Goal: Information Seeking & Learning: Learn about a topic

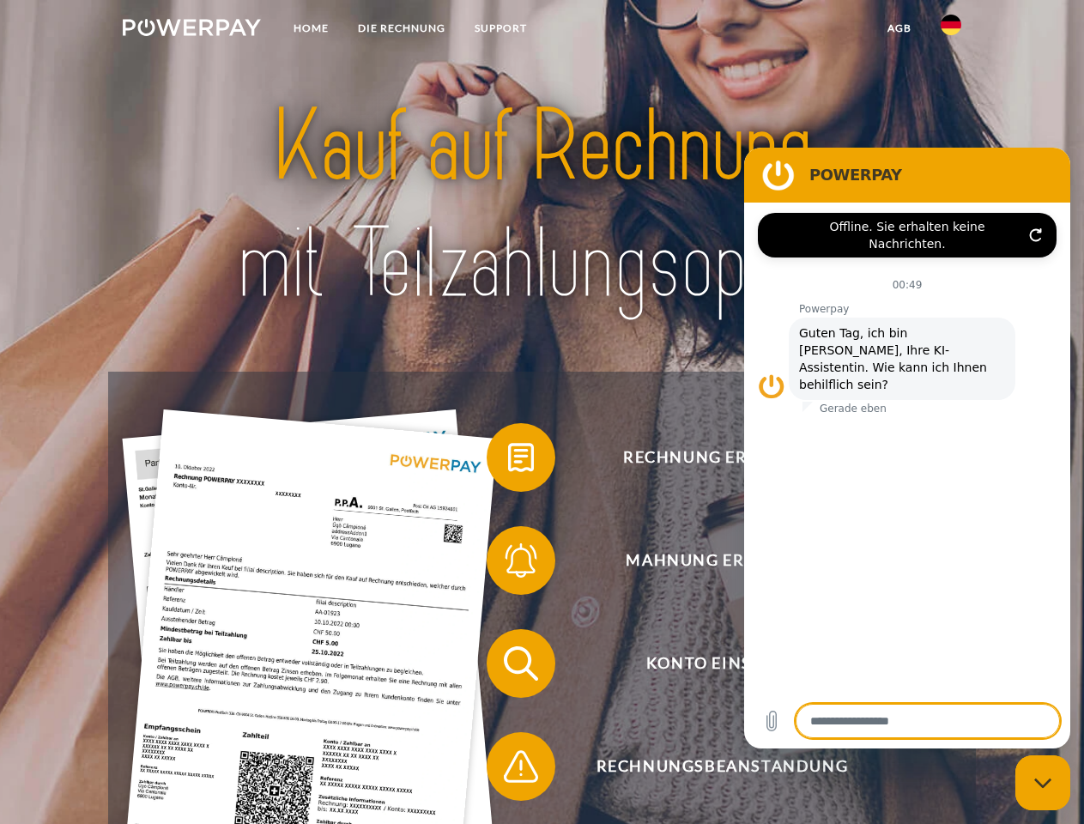
click at [191, 30] on img at bounding box center [192, 27] width 138 height 17
click at [951, 30] on img at bounding box center [951, 25] width 21 height 21
click at [898, 28] on link "agb" at bounding box center [899, 28] width 53 height 31
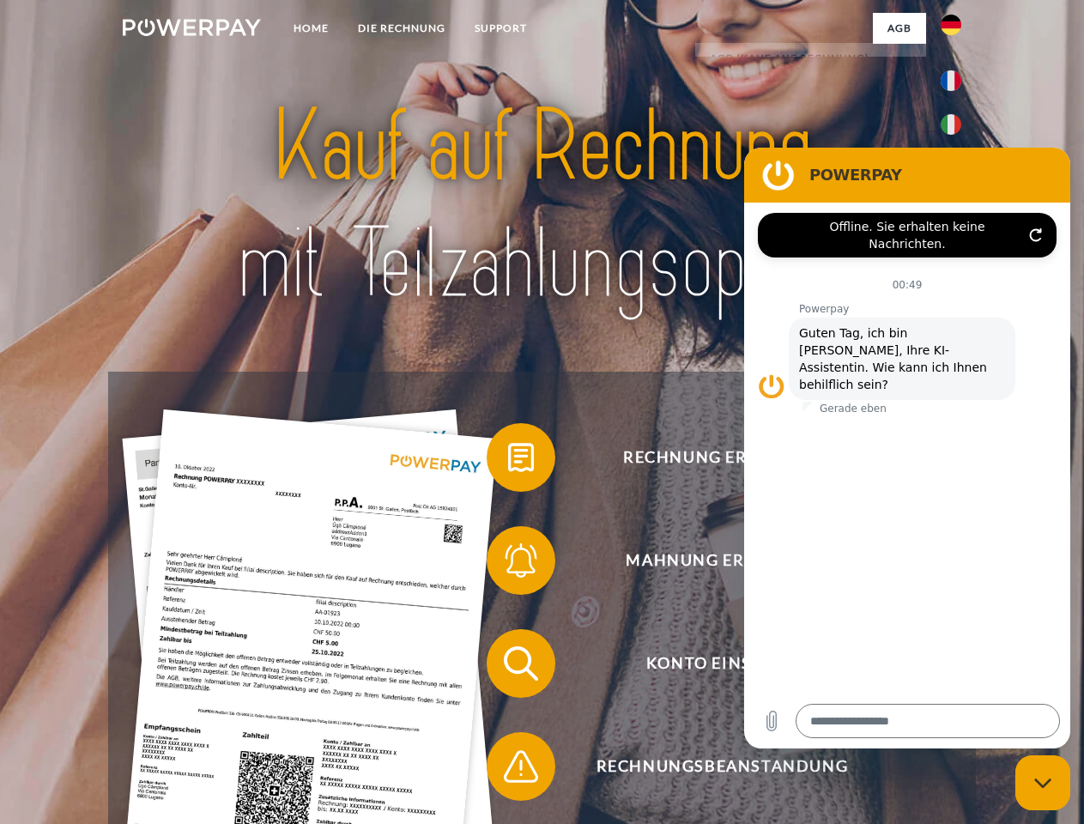
click at [508, 461] on span at bounding box center [495, 457] width 86 height 86
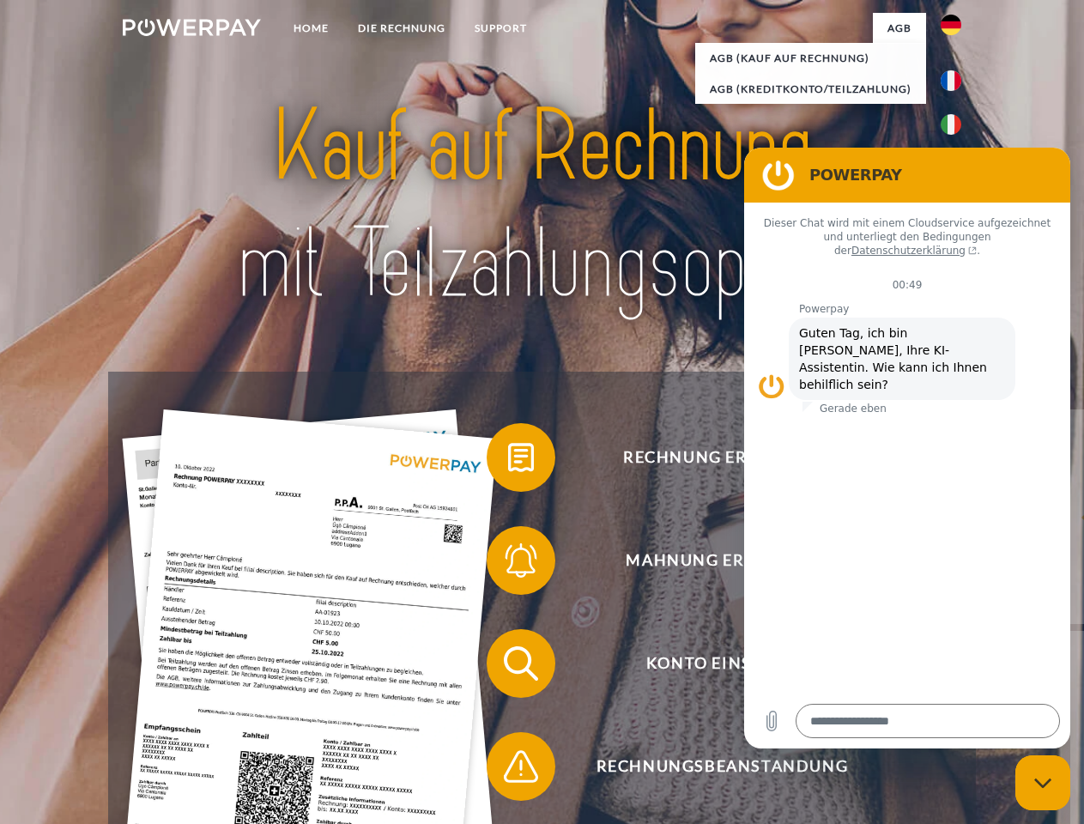
click at [508, 564] on div "Rechnung erhalten? Mahnung erhalten? Konto einsehen" at bounding box center [541, 715] width 867 height 687
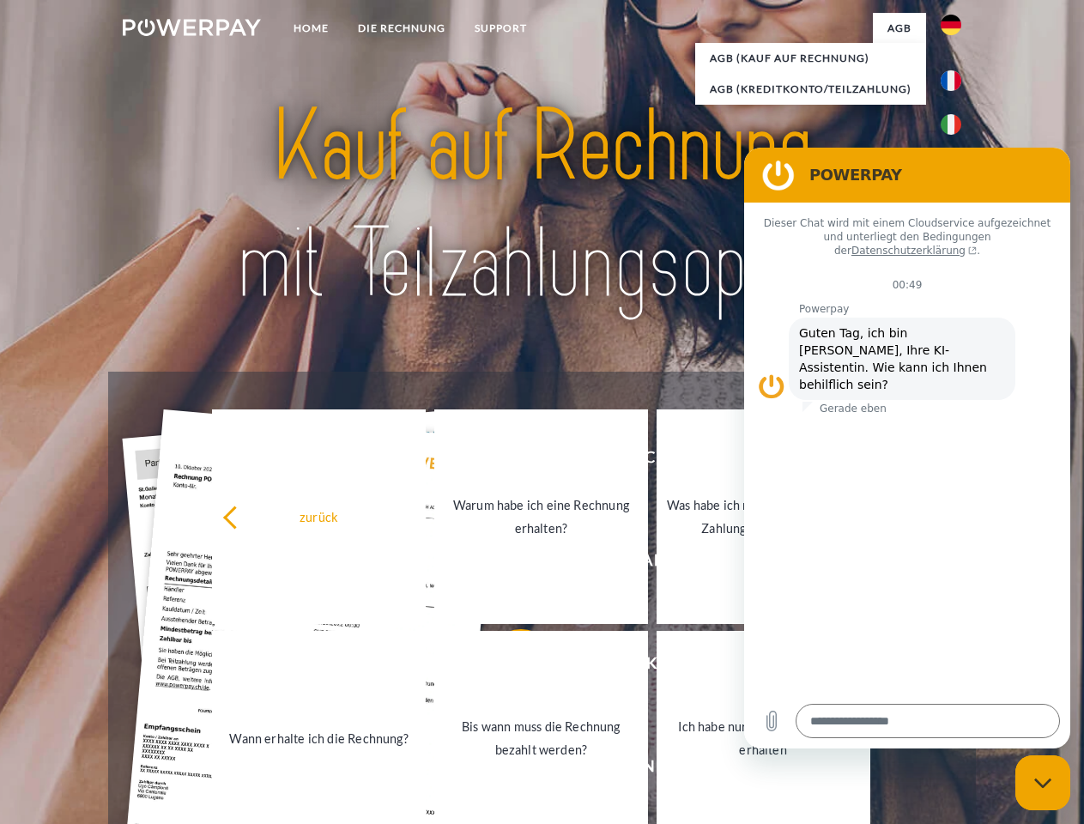
click at [508, 667] on link "Bis wann muss die Rechnung bezahlt werden?" at bounding box center [541, 738] width 214 height 215
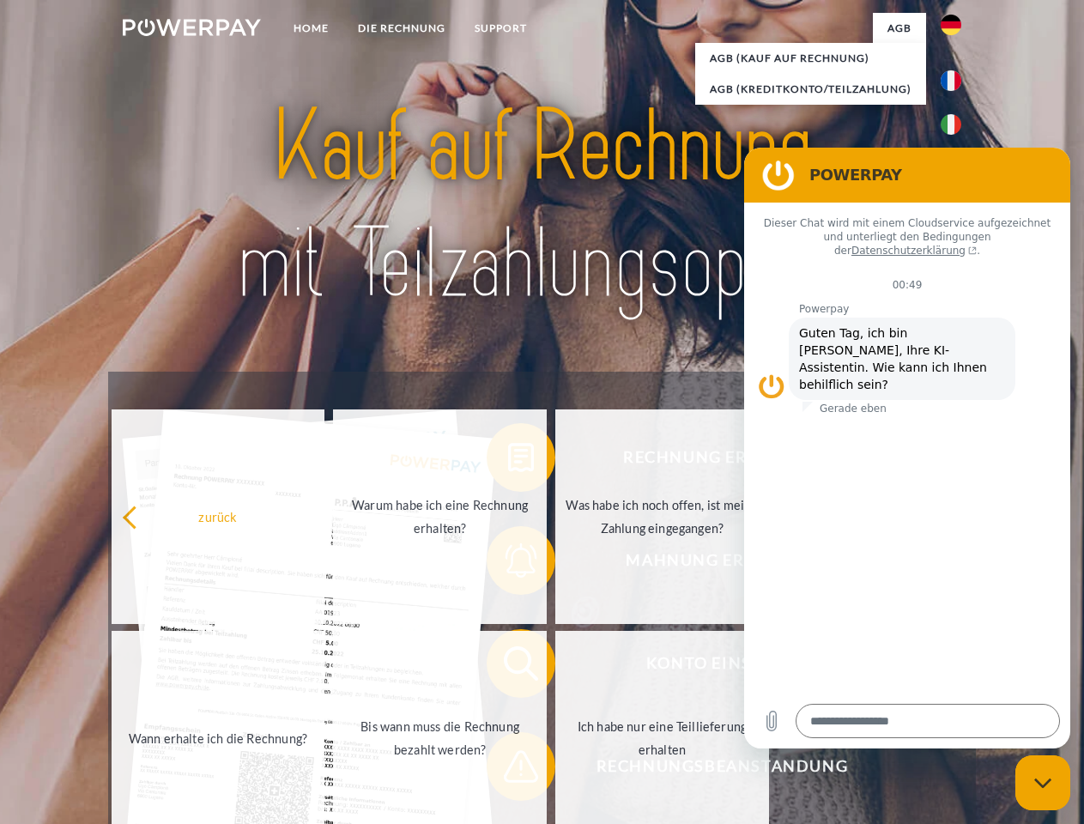
click at [508, 770] on span at bounding box center [495, 766] width 86 height 86
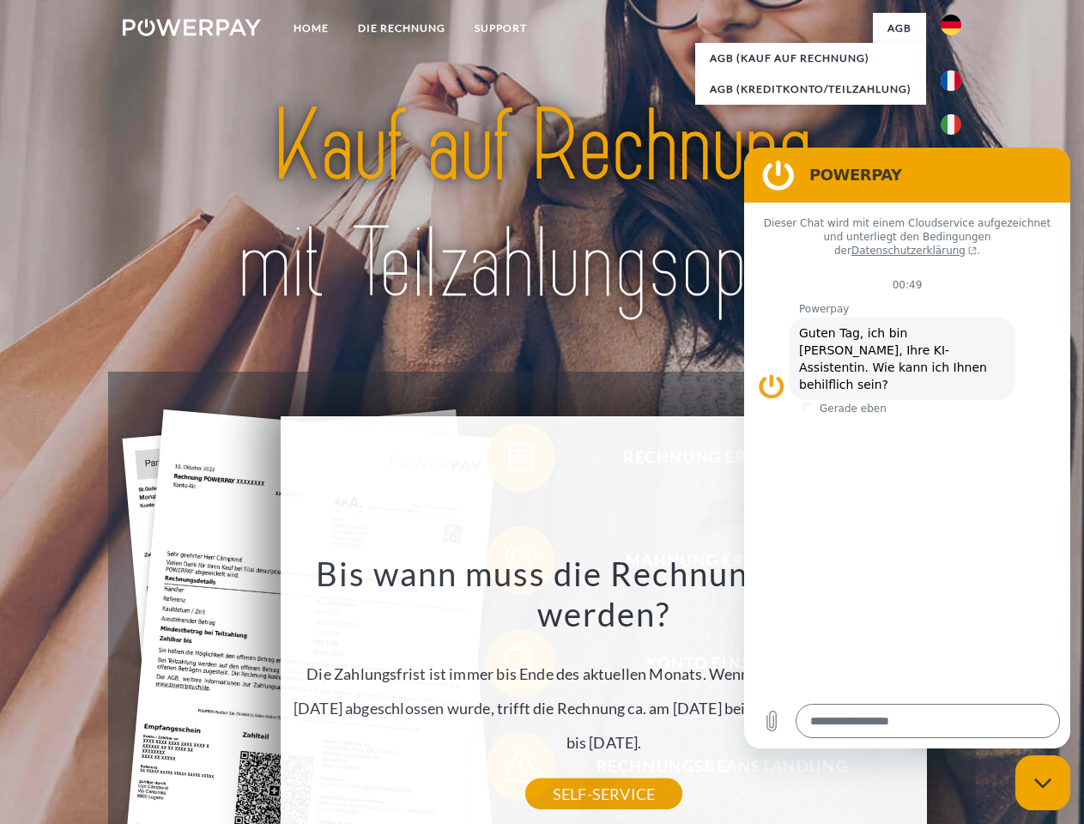
click at [1043, 783] on icon "Messaging-Fenster schließen" at bounding box center [1043, 782] width 18 height 11
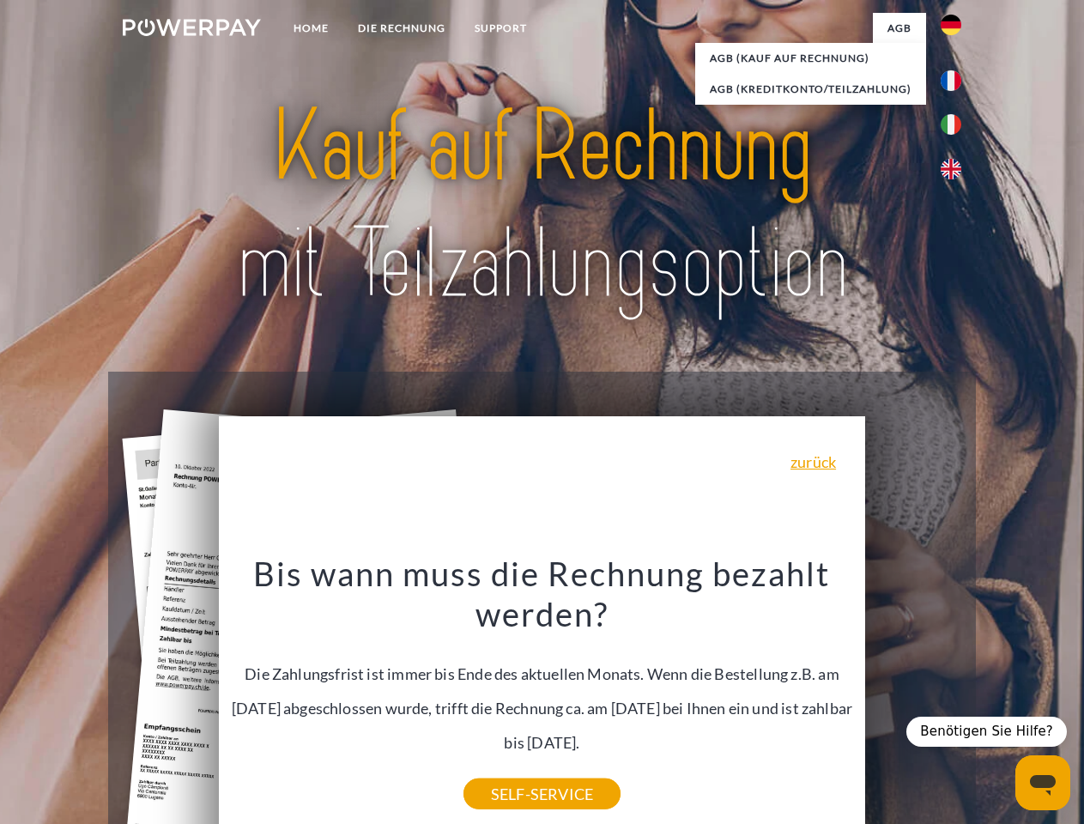
type textarea "*"
